Goal: Transaction & Acquisition: Purchase product/service

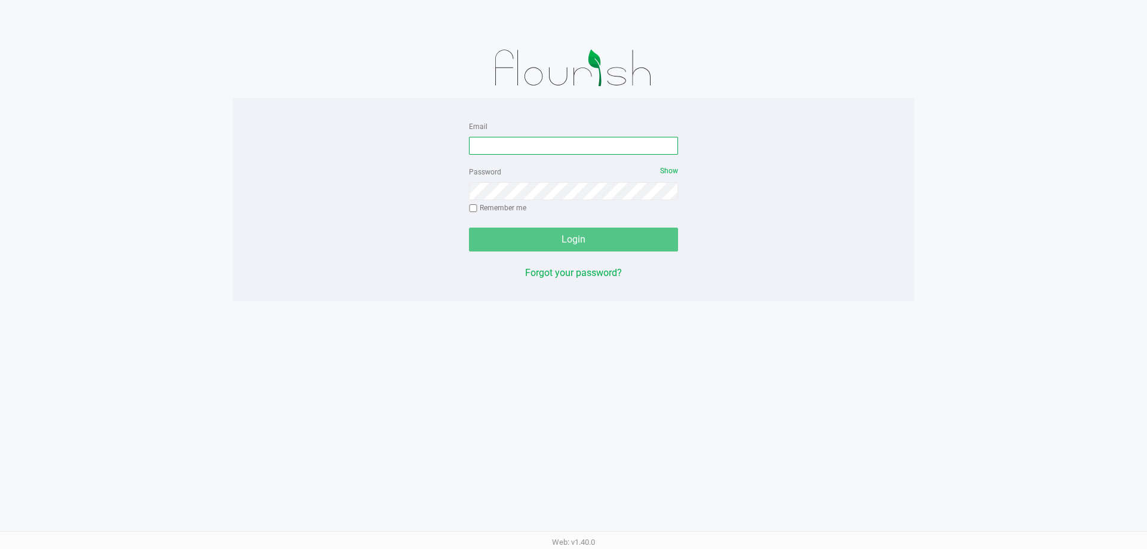
click at [510, 145] on input "Email" at bounding box center [573, 146] width 209 height 18
type input "[EMAIL_ADDRESS][DOMAIN_NAME]"
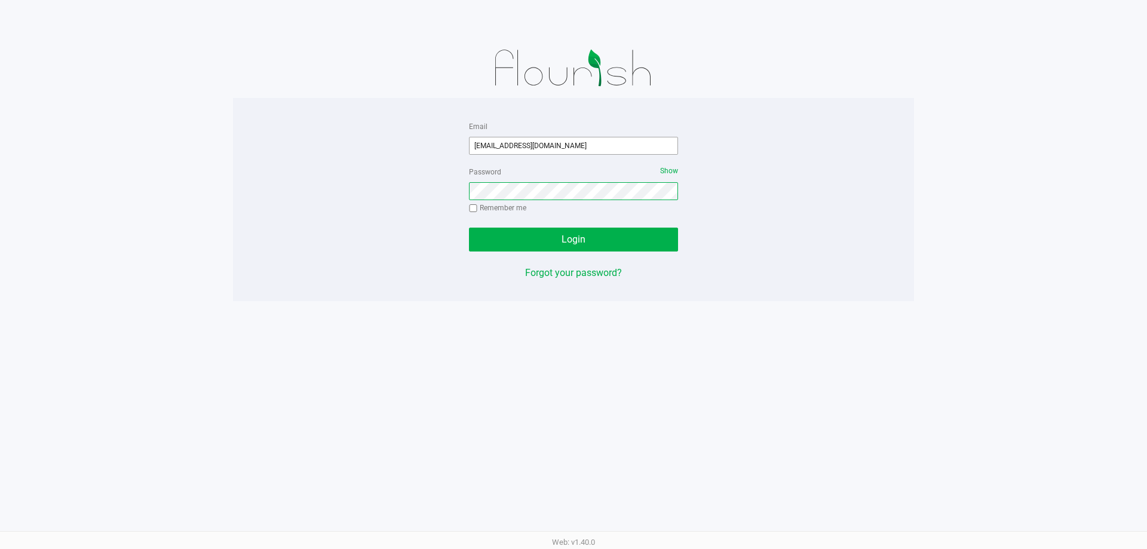
click at [469, 228] on button "Login" at bounding box center [573, 240] width 209 height 24
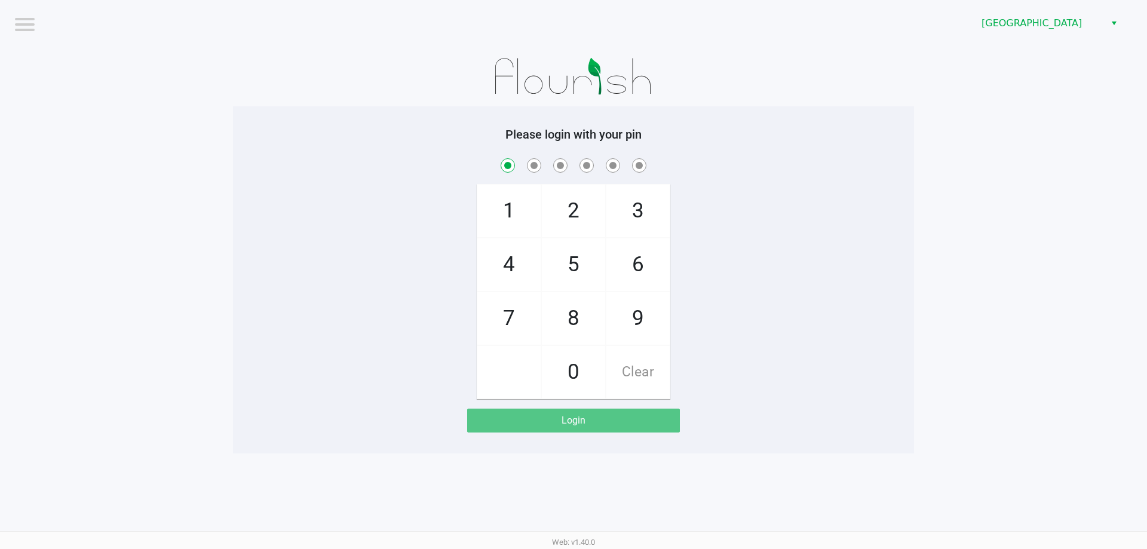
checkbox input "true"
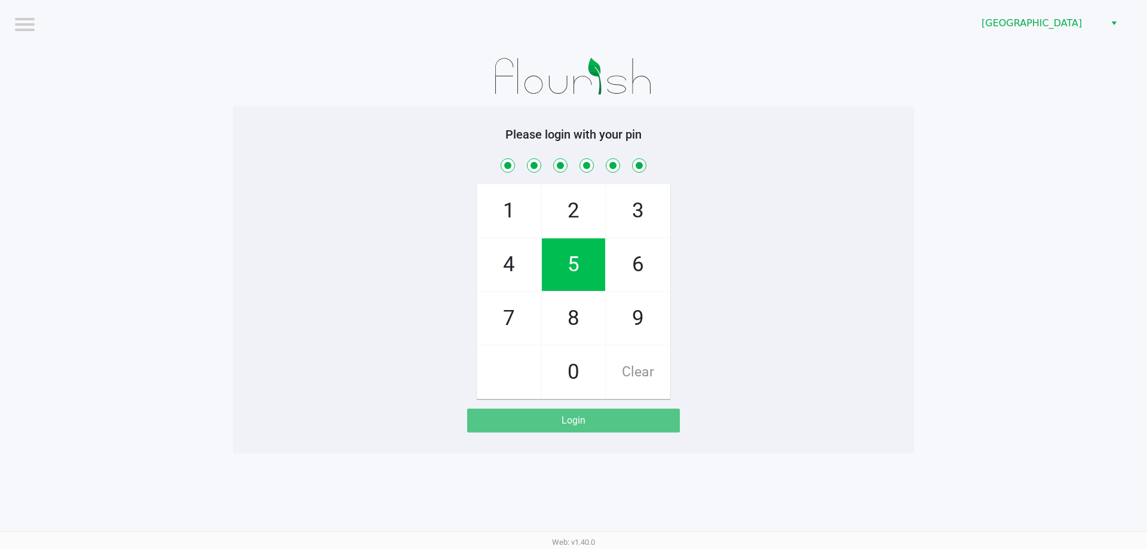
checkbox input "true"
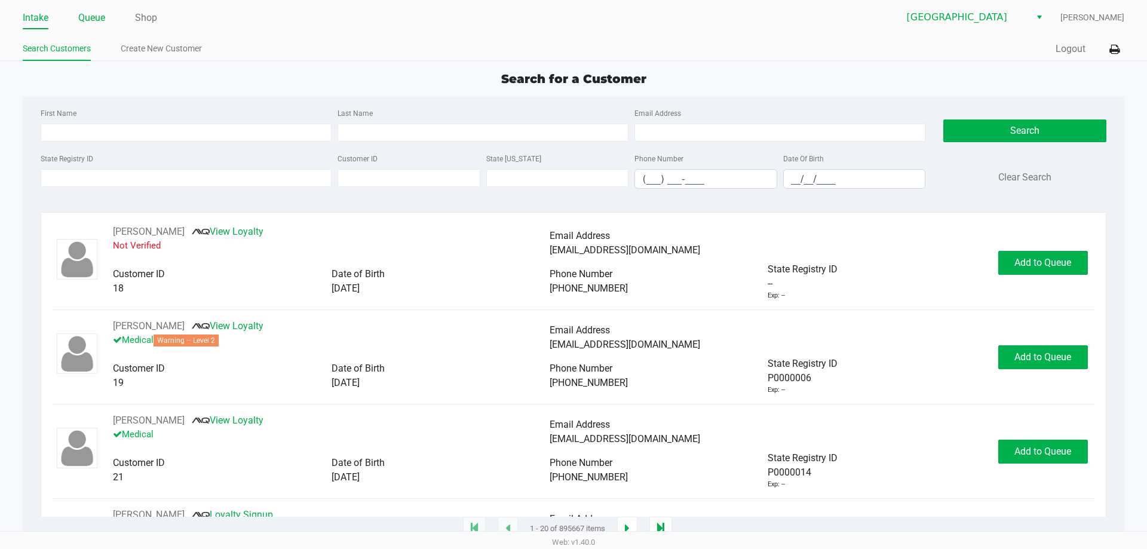
click at [99, 14] on link "Queue" at bounding box center [91, 18] width 27 height 17
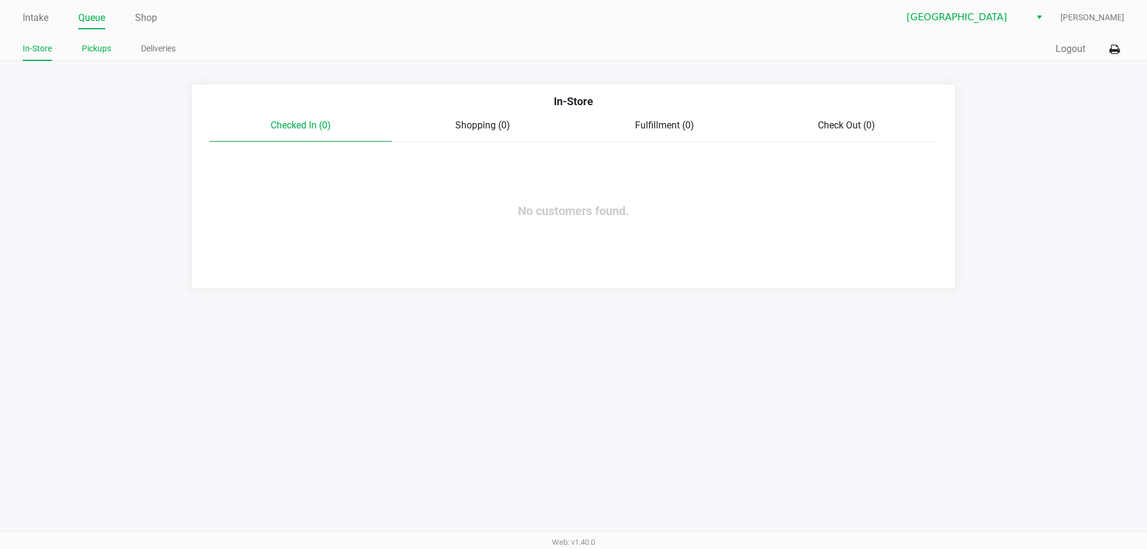
click at [95, 45] on link "Pickups" at bounding box center [96, 48] width 29 height 15
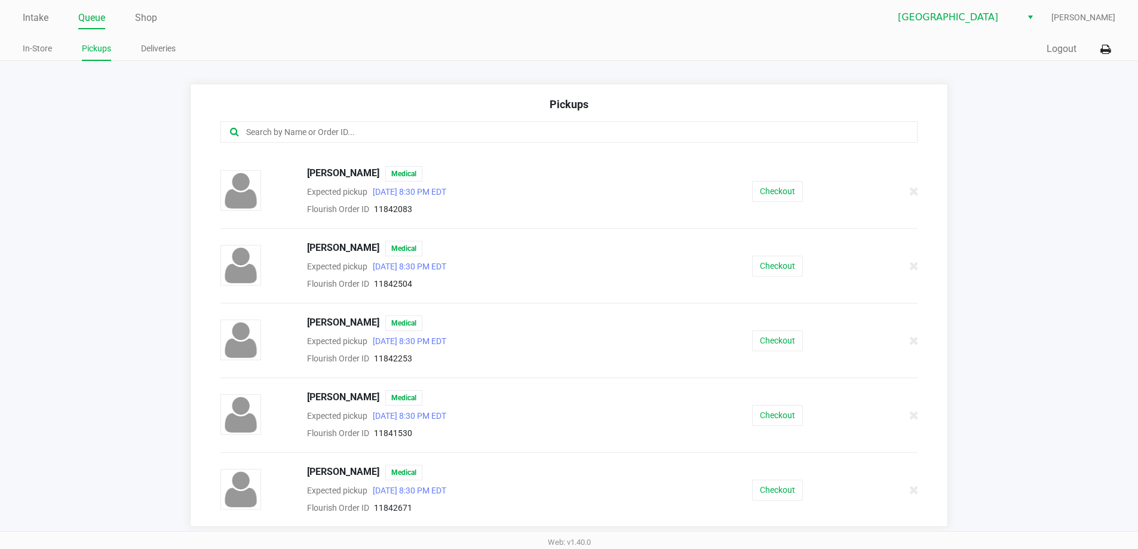
scroll to position [664, 0]
click at [787, 265] on button "Checkout" at bounding box center [777, 265] width 51 height 21
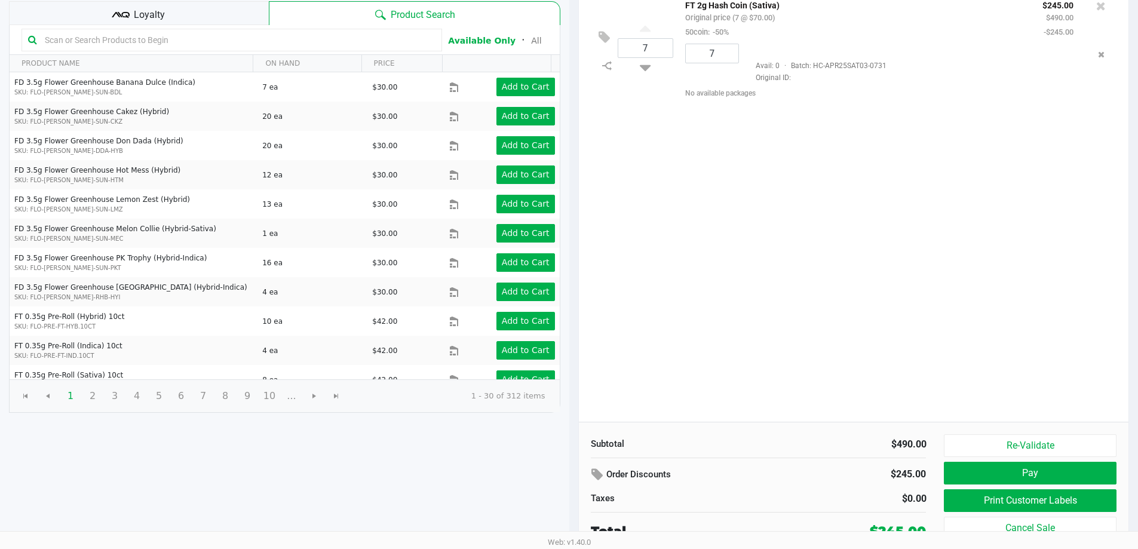
scroll to position [122, 0]
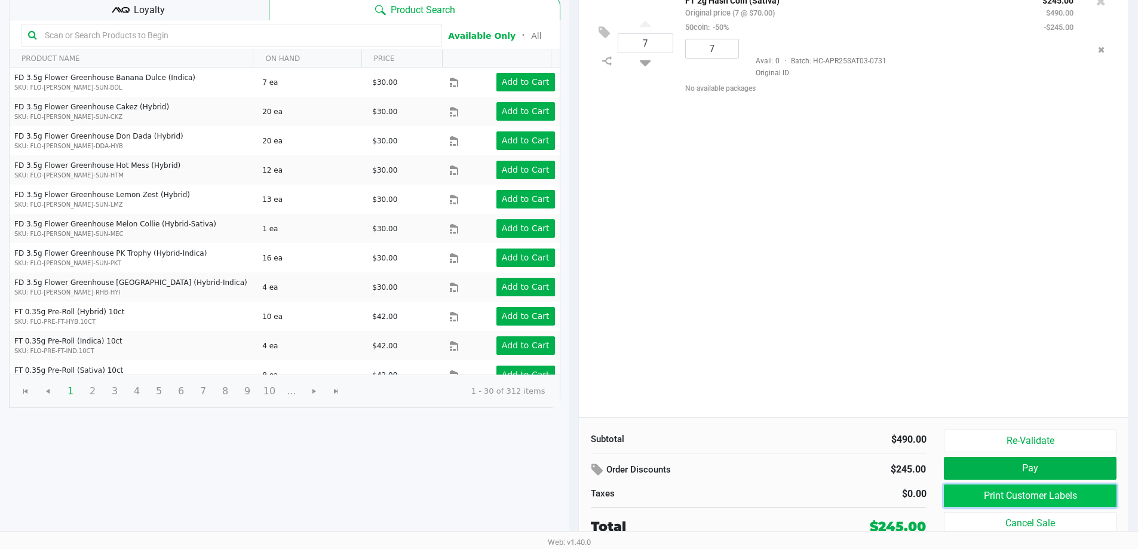
click at [1043, 491] on button "Print Customer Labels" at bounding box center [1030, 495] width 172 height 23
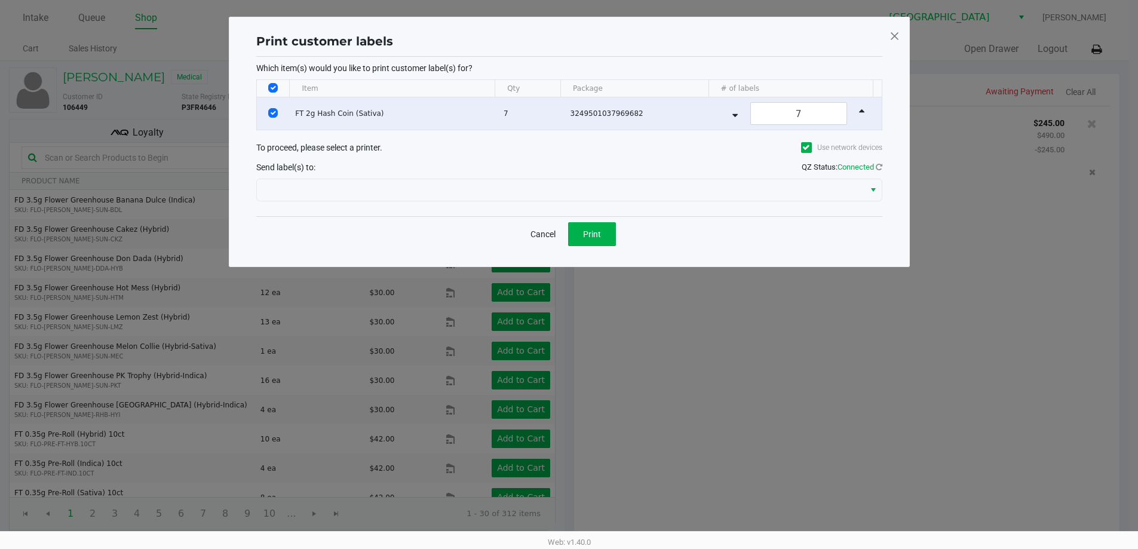
scroll to position [0, 0]
click at [603, 234] on span "Print" at bounding box center [596, 234] width 18 height 10
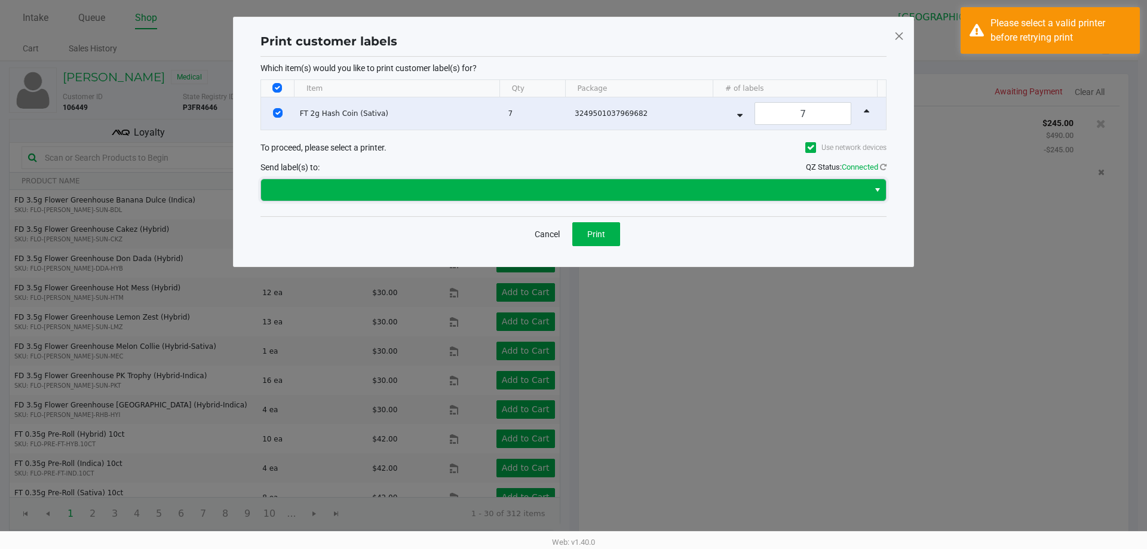
click at [559, 192] on span at bounding box center [564, 190] width 593 height 14
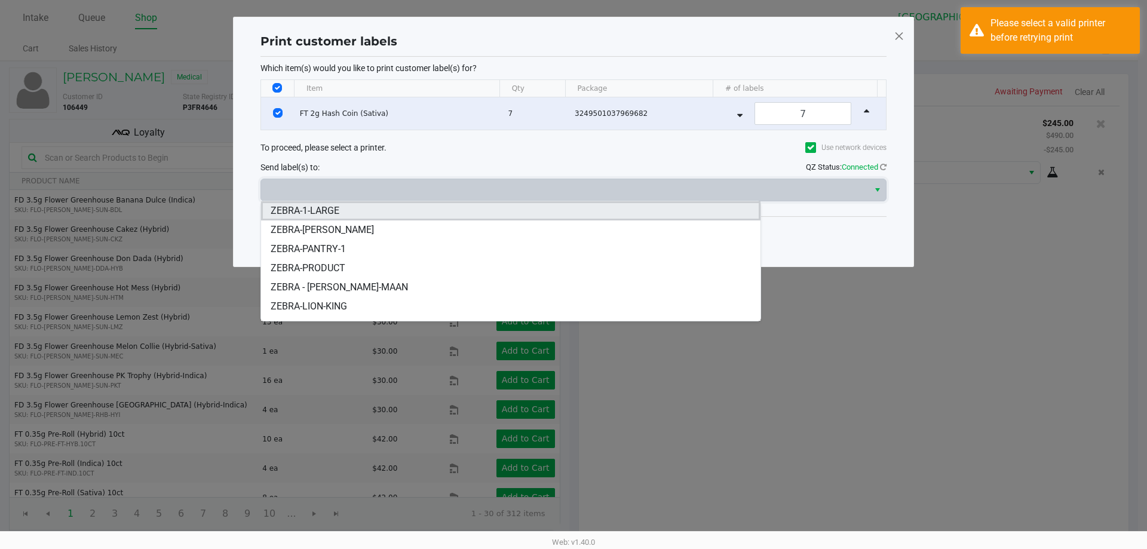
click at [348, 214] on li "ZEBRA-1-LARGE" at bounding box center [510, 210] width 499 height 19
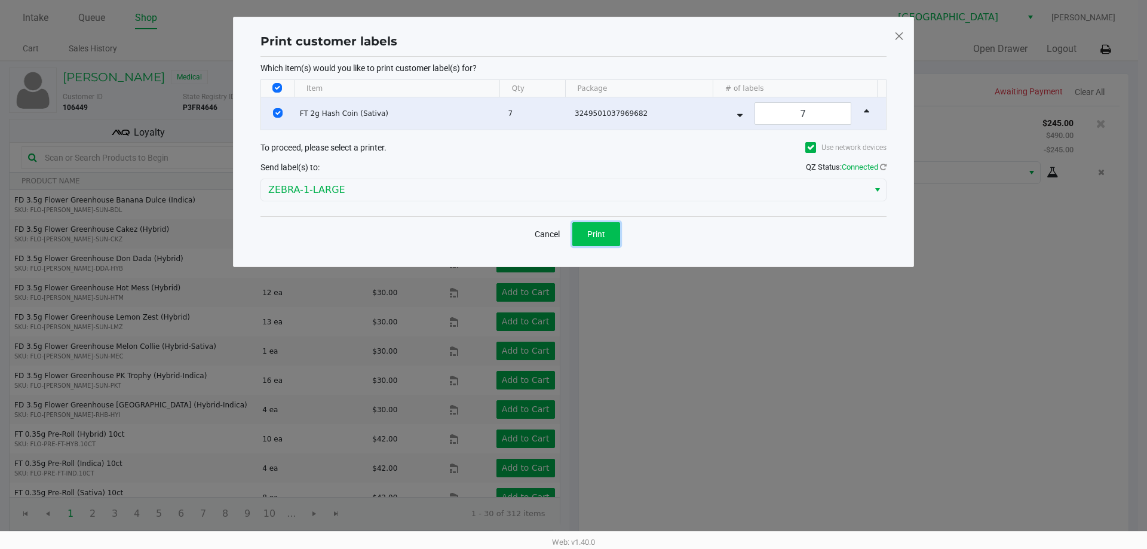
click at [597, 233] on span "Print" at bounding box center [596, 234] width 18 height 10
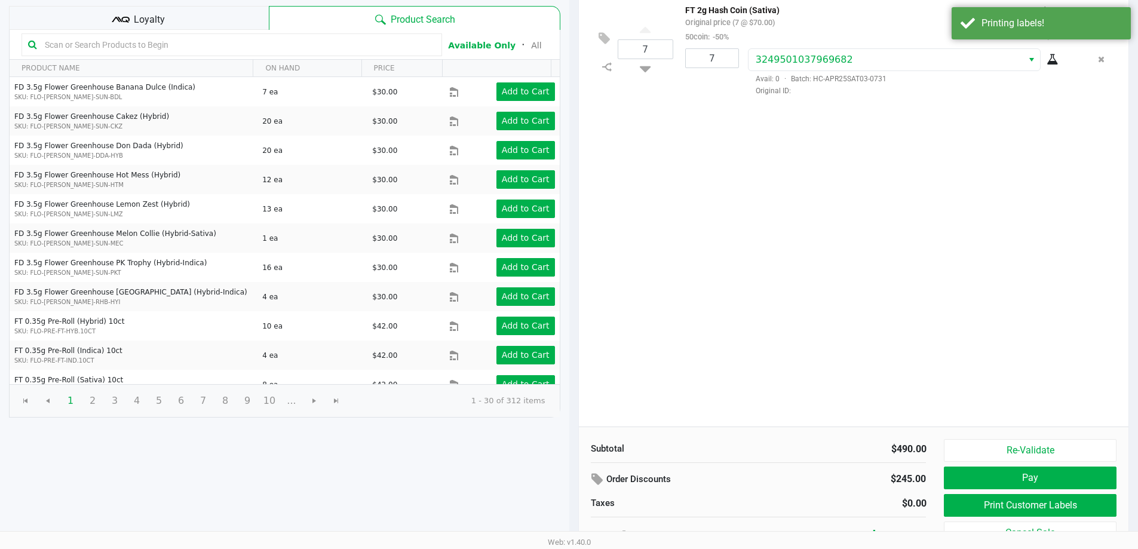
scroll to position [122, 0]
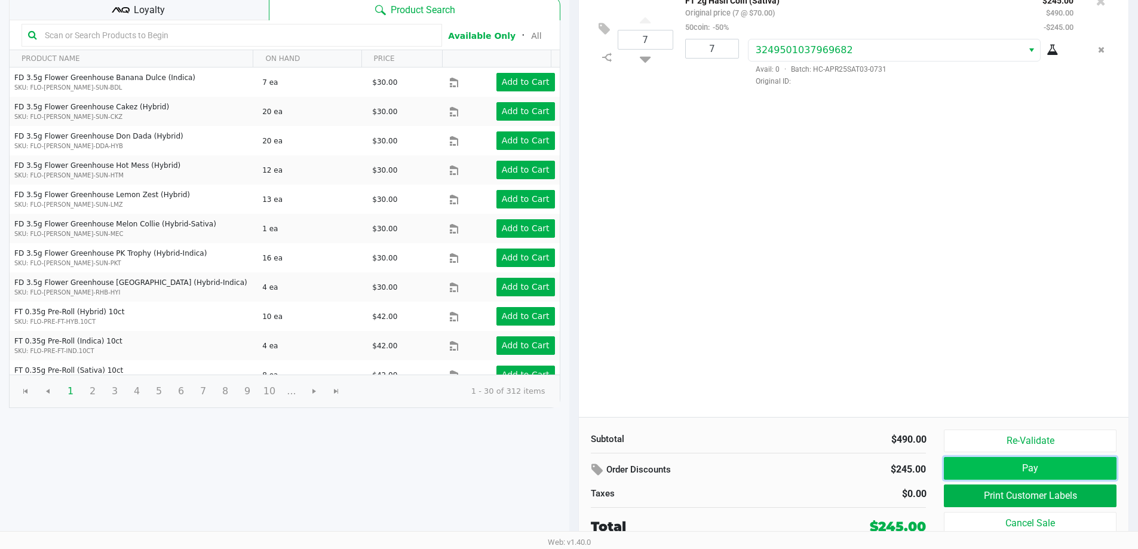
click at [1029, 468] on button "Pay" at bounding box center [1030, 468] width 172 height 23
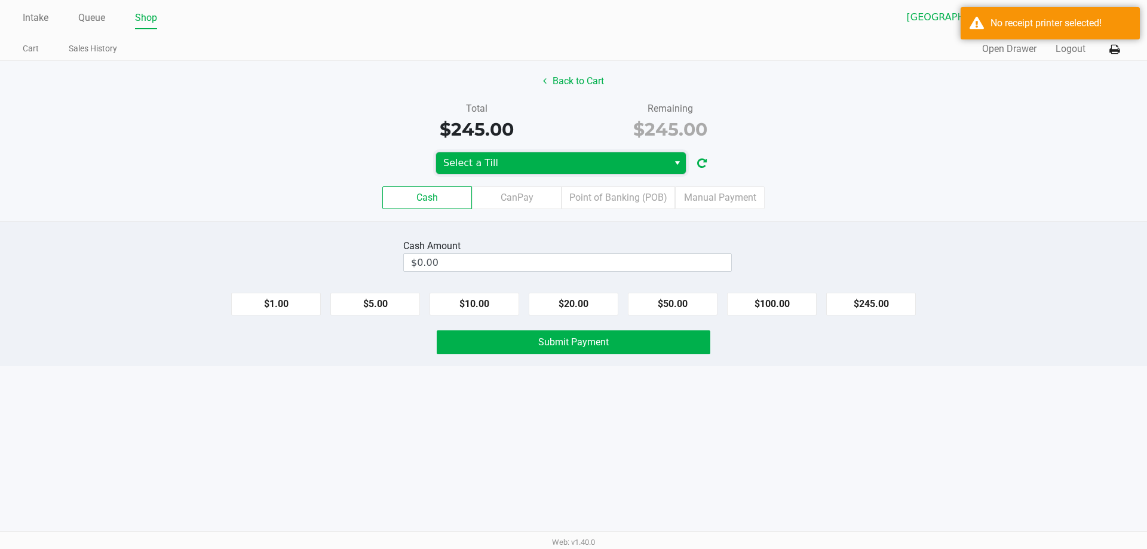
click at [567, 155] on span "Select a Till" at bounding box center [552, 163] width 232 height 22
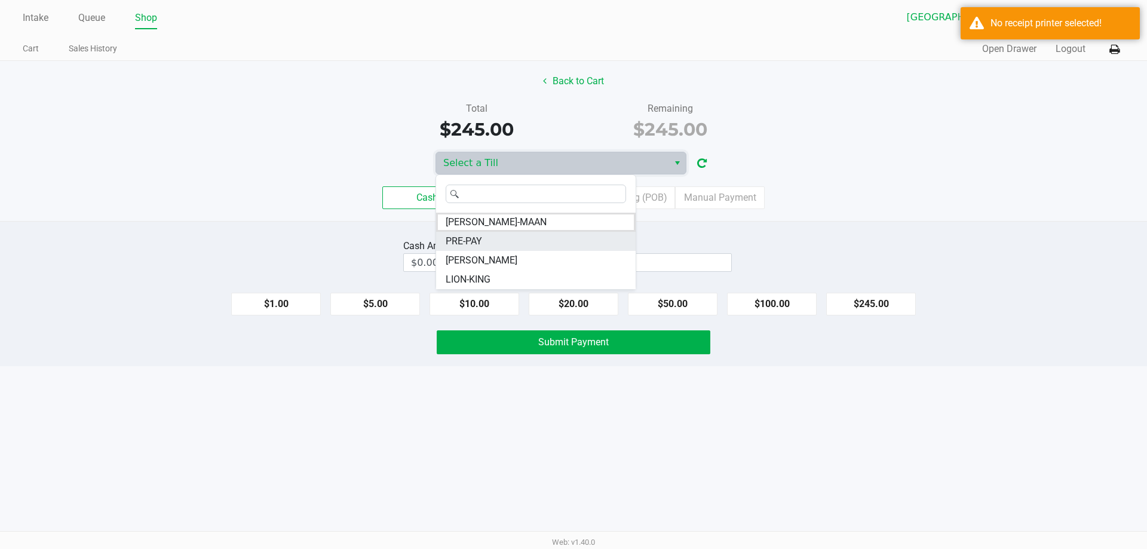
click at [508, 247] on li "PRE-PAY" at bounding box center [536, 241] width 200 height 19
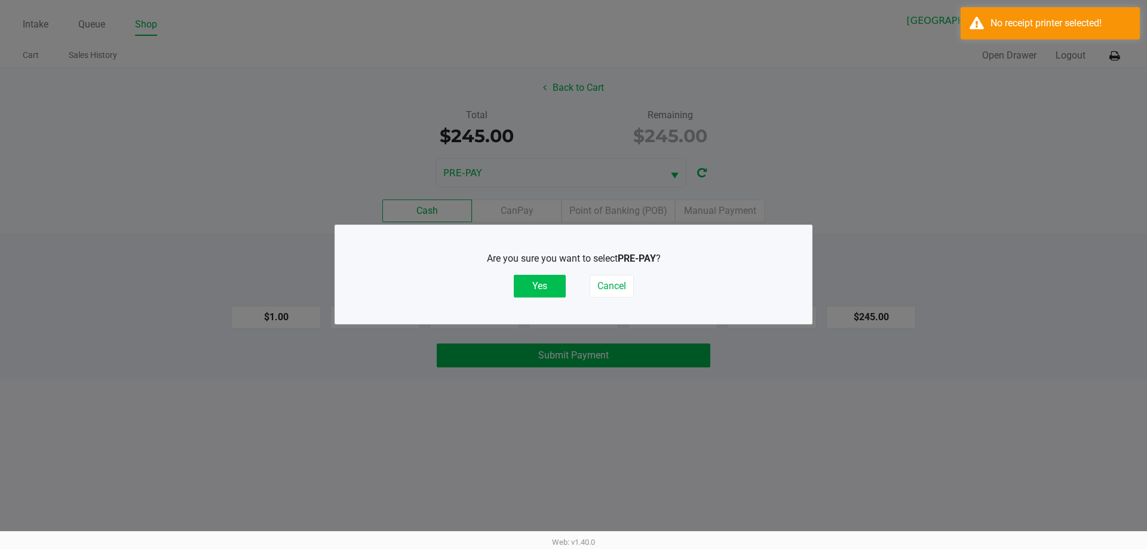
click at [538, 288] on button "Yes" at bounding box center [540, 286] width 52 height 23
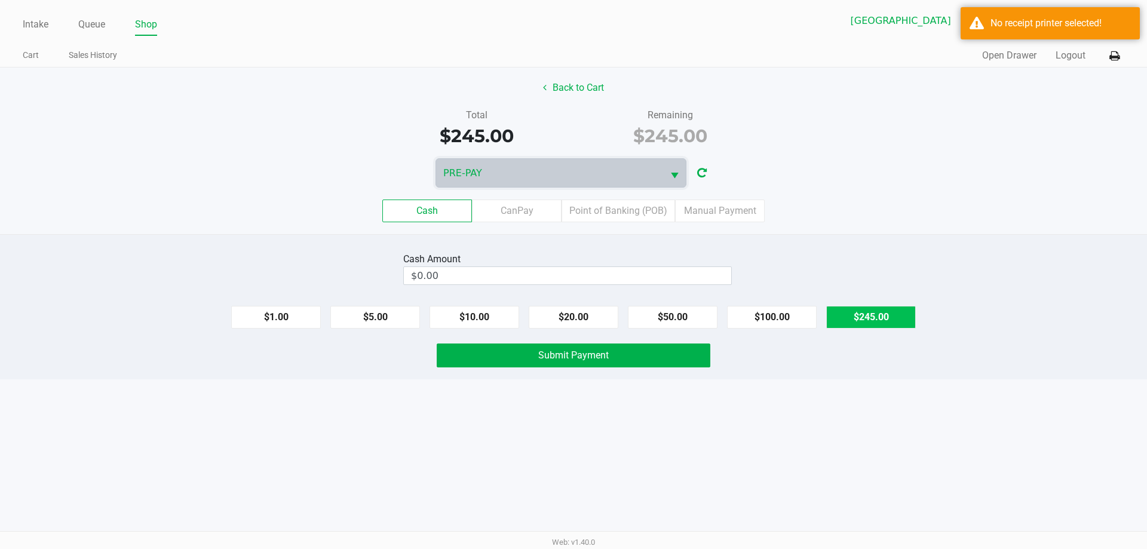
drag, startPoint x: 872, startPoint y: 315, endPoint x: 866, endPoint y: 322, distance: 8.9
click at [872, 315] on button "$245.00" at bounding box center [871, 317] width 90 height 23
type input "$245.00"
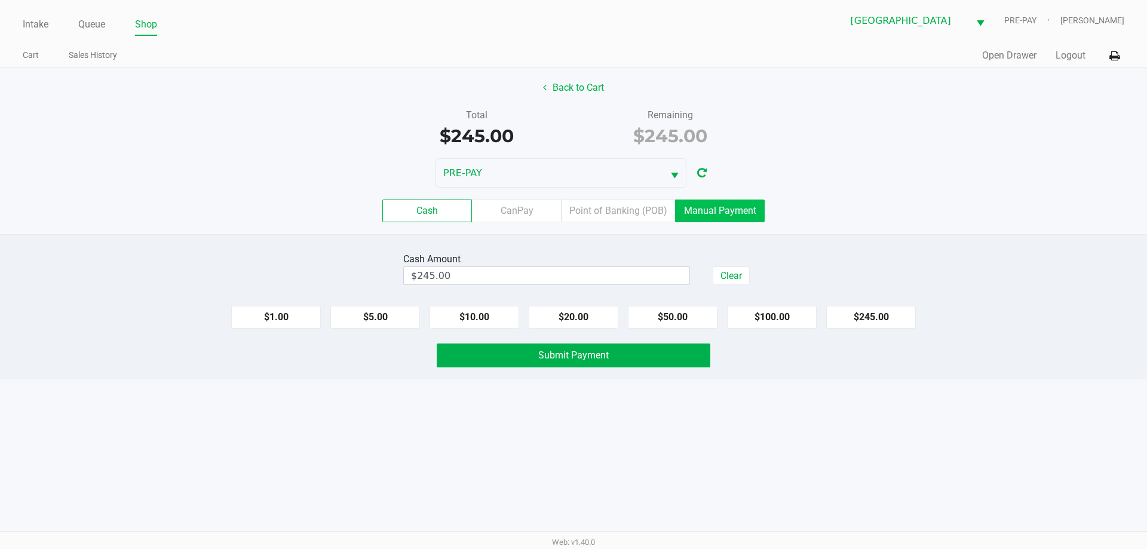
click at [738, 214] on label "Manual Payment" at bounding box center [720, 211] width 90 height 23
click at [0, 0] on 8 "Manual Payment" at bounding box center [0, 0] width 0 height 0
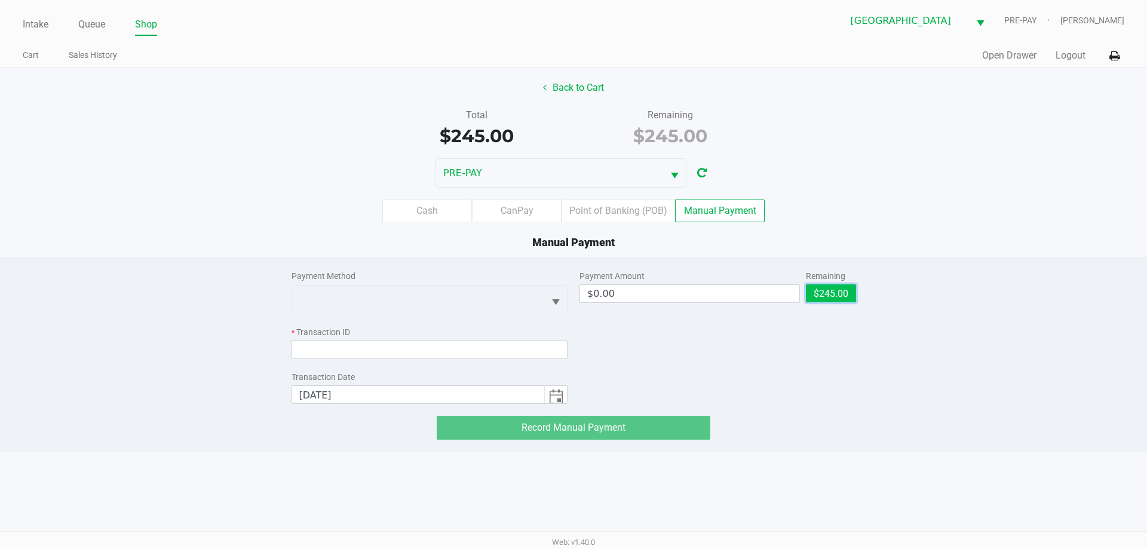
click at [827, 296] on button "$245.00" at bounding box center [831, 293] width 50 height 18
type input "$245.00"
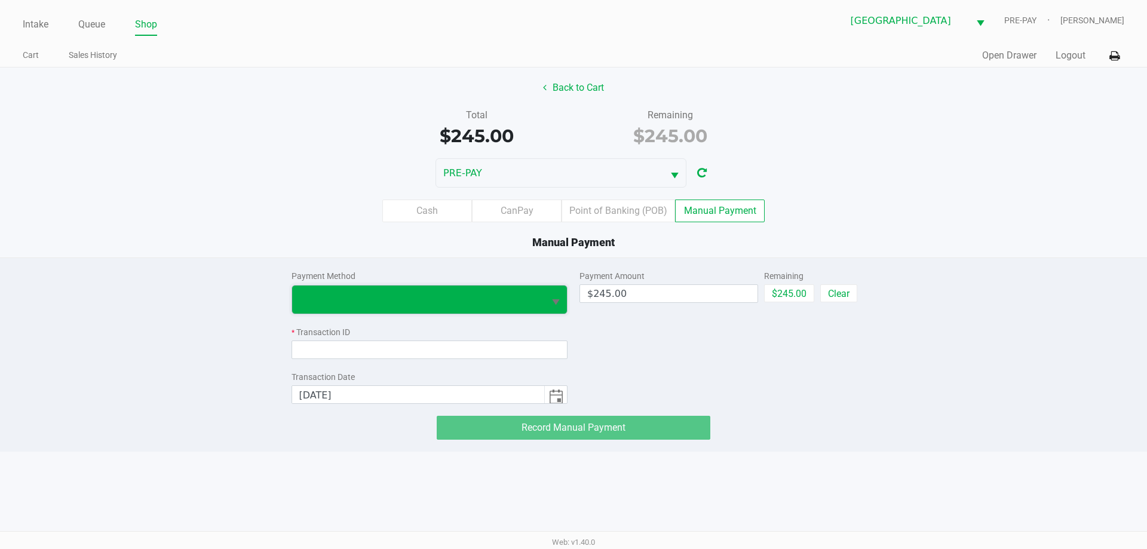
click at [451, 288] on span at bounding box center [418, 300] width 253 height 28
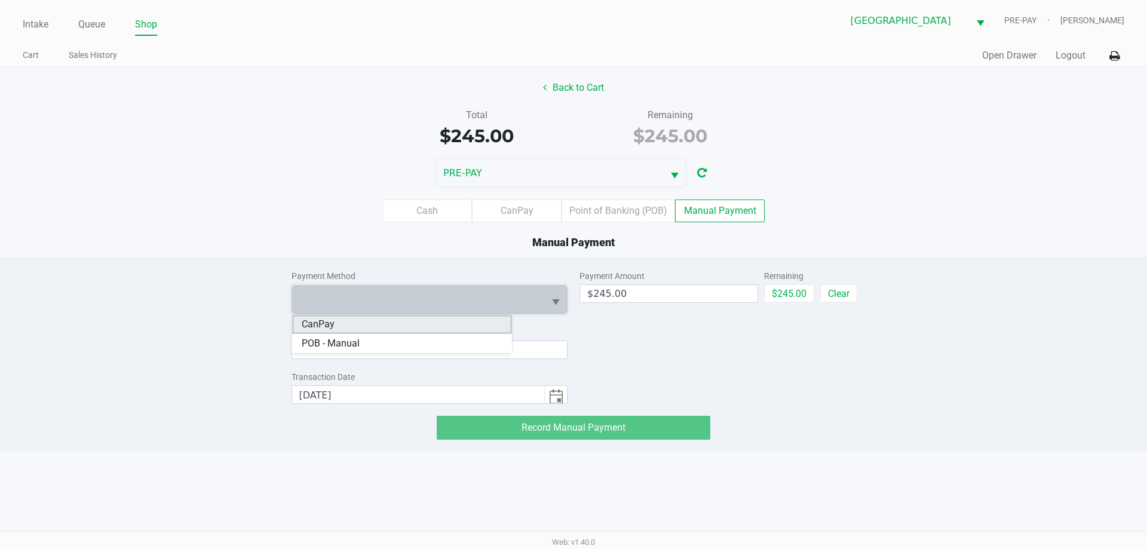
click at [416, 321] on li "CanPay" at bounding box center [402, 324] width 220 height 19
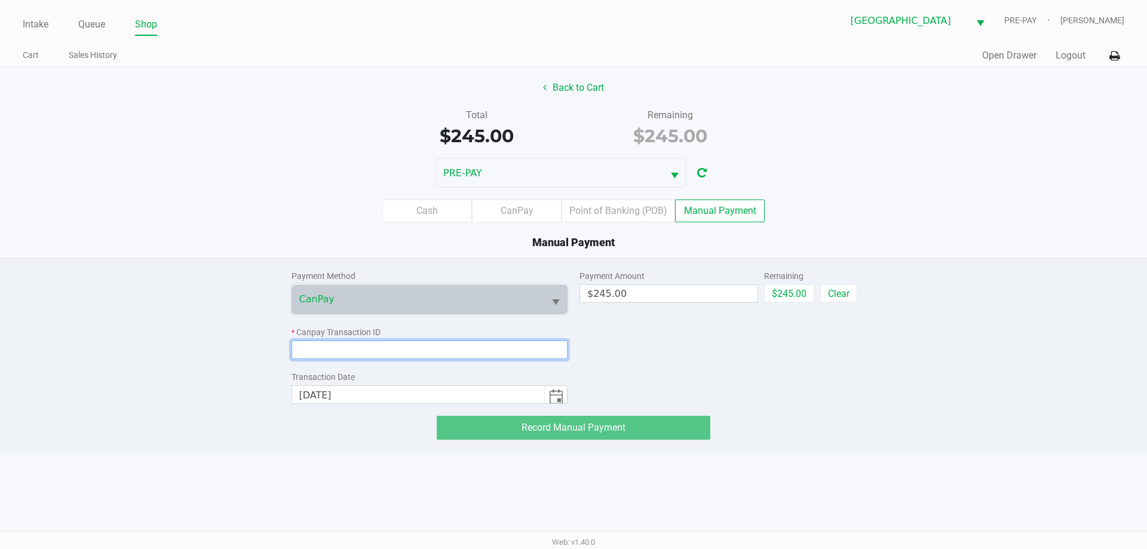
click at [374, 349] on input at bounding box center [430, 350] width 277 height 19
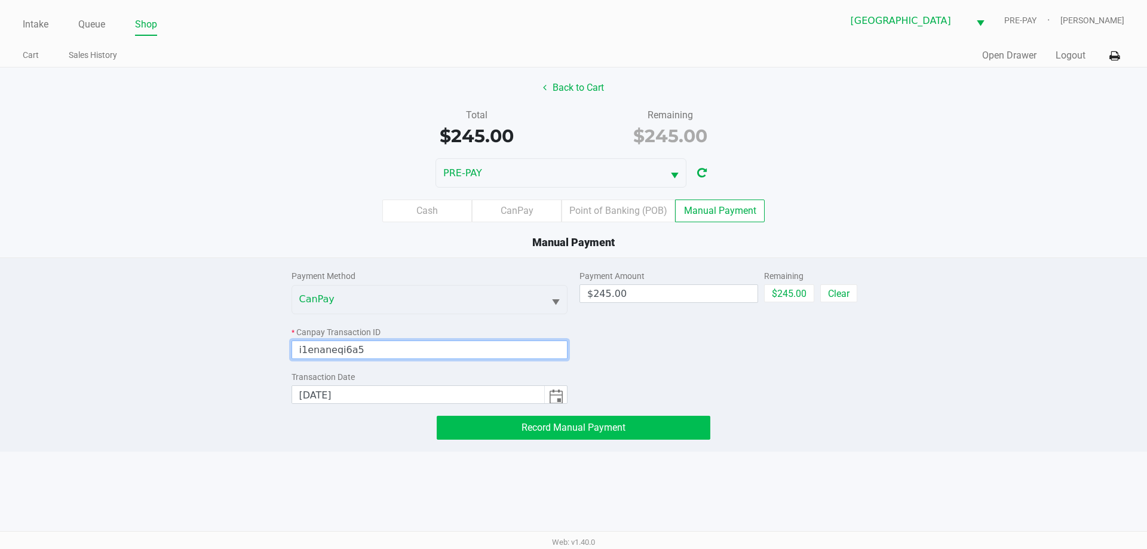
type input "i1enaneqi6a5"
click at [624, 431] on span "Record Manual Payment" at bounding box center [574, 427] width 104 height 11
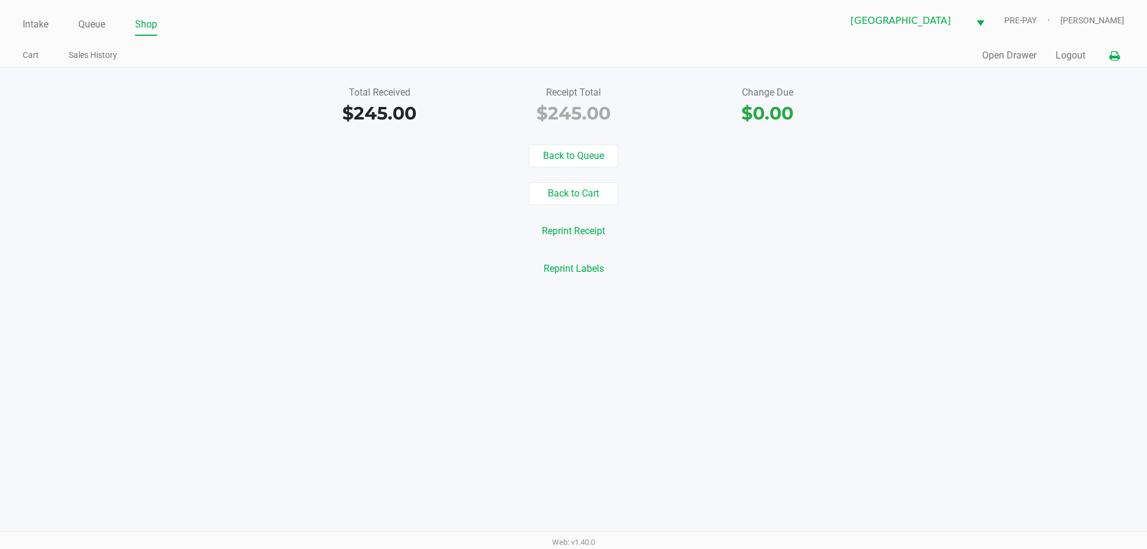
click at [1115, 52] on icon at bounding box center [1114, 56] width 10 height 8
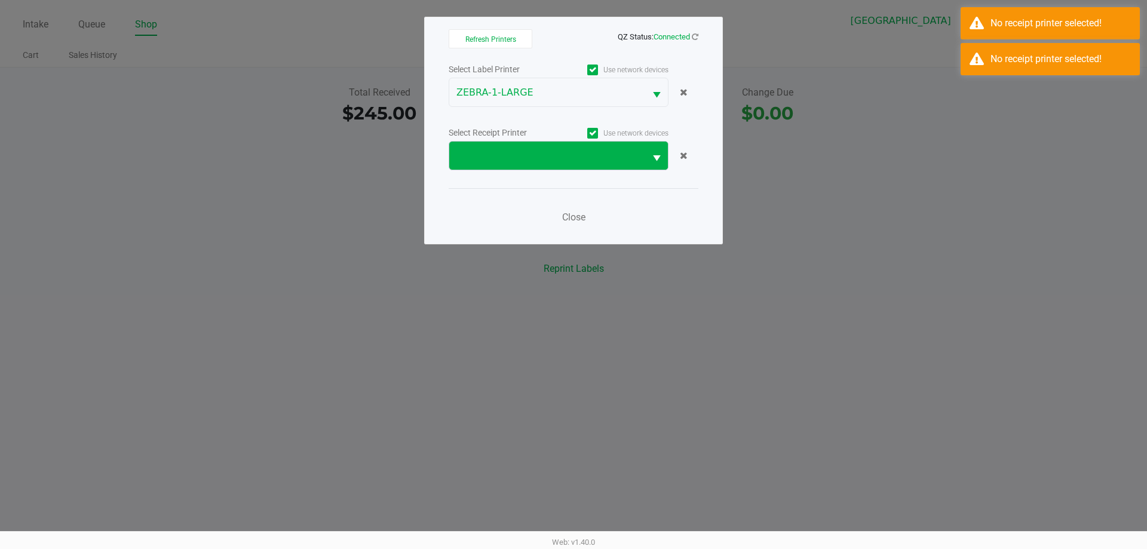
click at [659, 148] on button "Select" at bounding box center [656, 156] width 23 height 28
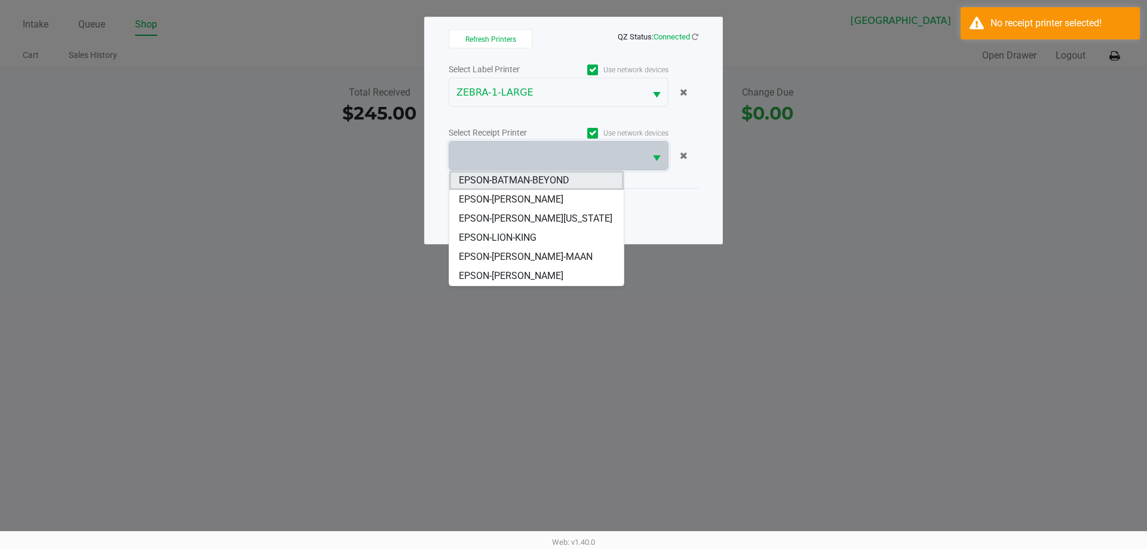
click at [574, 179] on li "EPSON-BATMAN-BEYOND" at bounding box center [536, 180] width 174 height 19
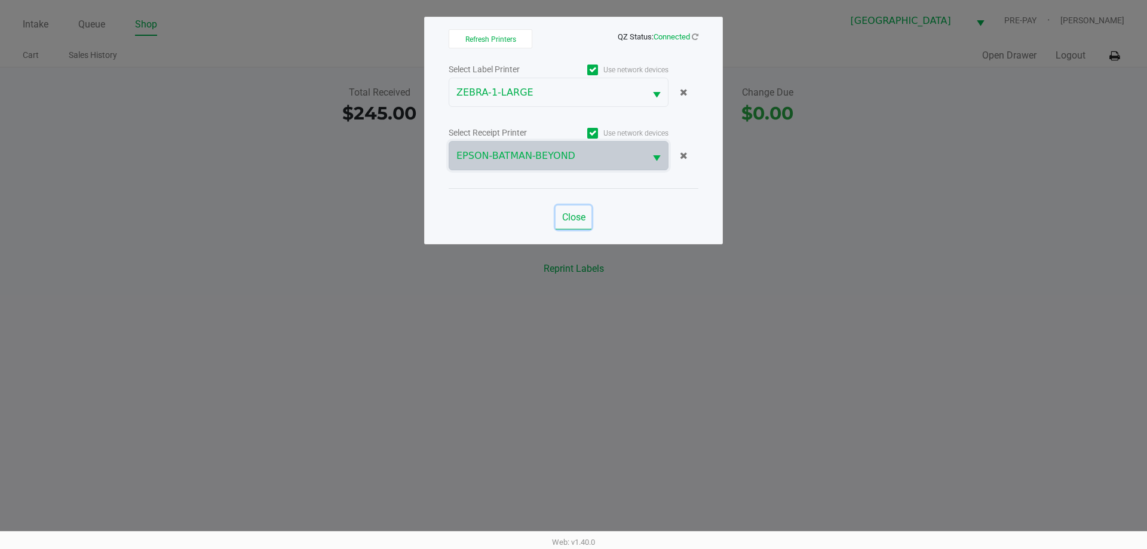
click at [571, 217] on span "Close" at bounding box center [573, 216] width 23 height 11
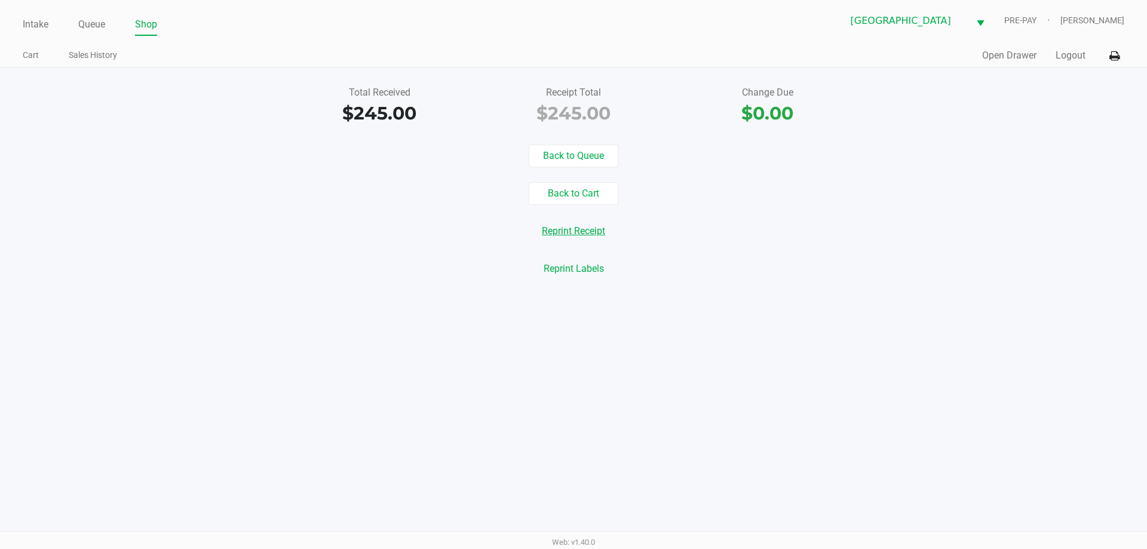
click at [579, 232] on button "Reprint Receipt" at bounding box center [573, 231] width 79 height 23
